Goal: Transaction & Acquisition: Book appointment/travel/reservation

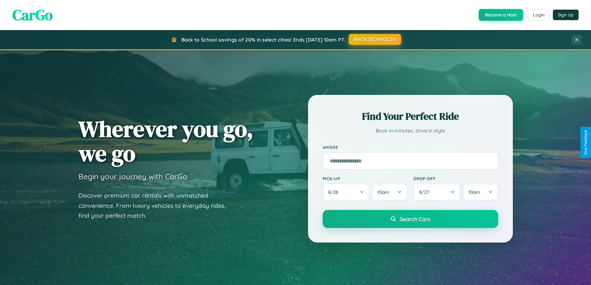
click at [374, 39] on button "BACK2SCHOOL20" at bounding box center [375, 39] width 52 height 11
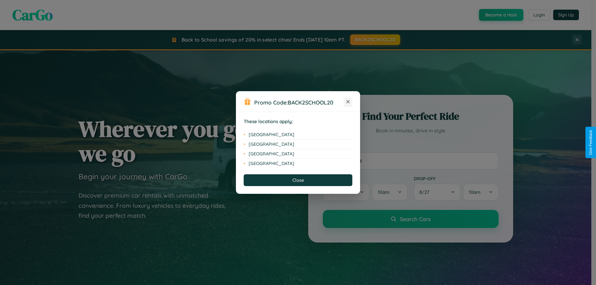
click at [348, 102] on icon at bounding box center [347, 101] width 3 height 3
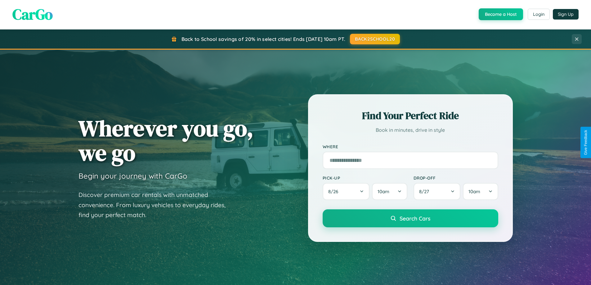
scroll to position [267, 0]
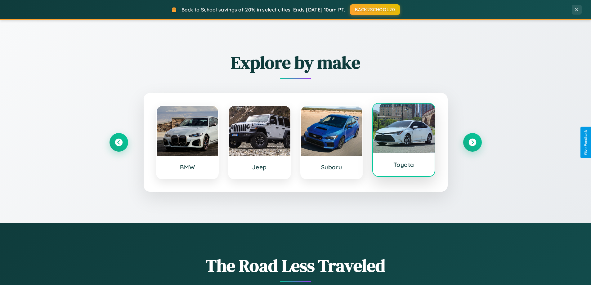
click at [404, 142] on div at bounding box center [404, 129] width 62 height 50
